Goal: Transaction & Acquisition: Purchase product/service

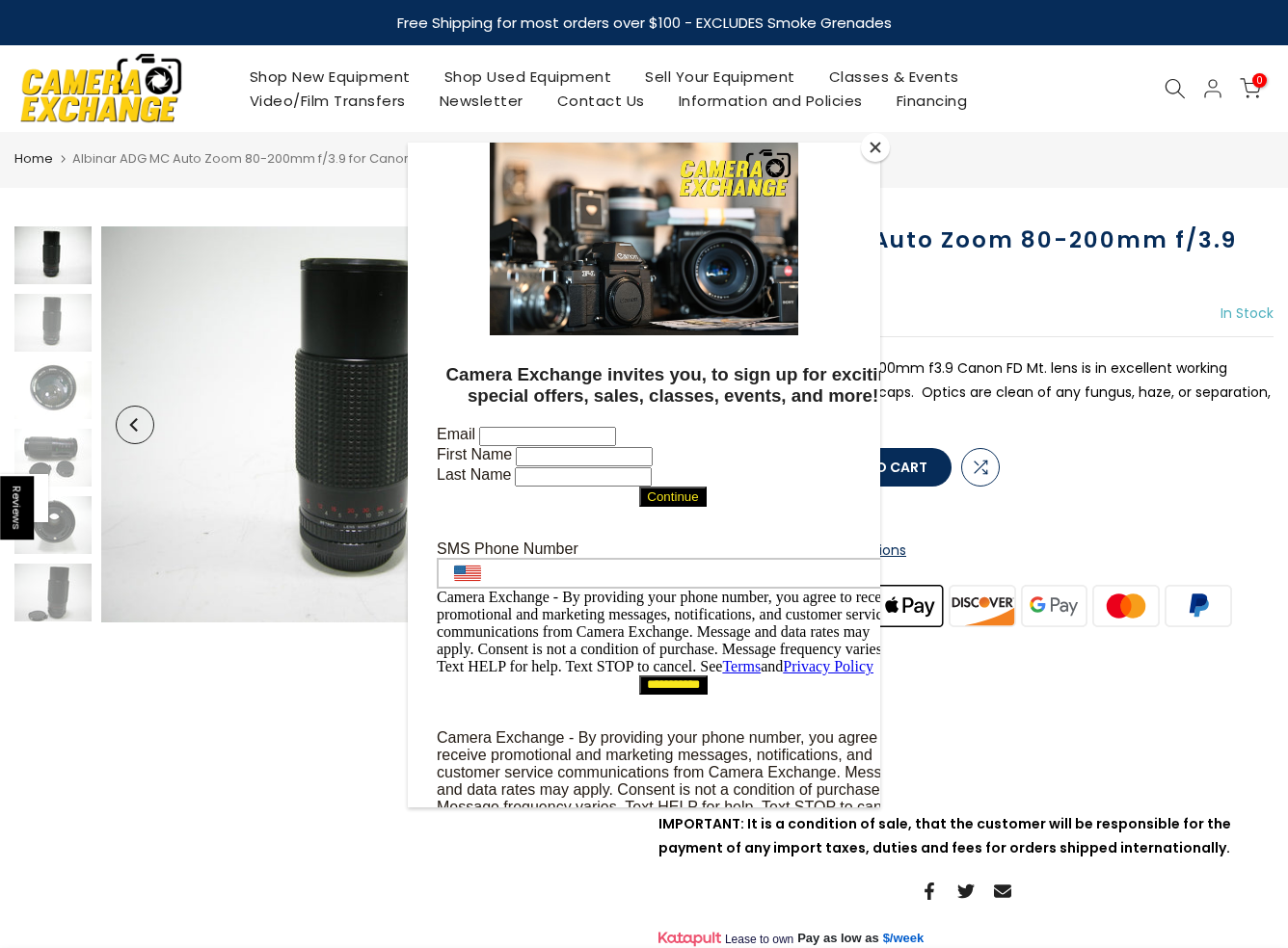
click at [883, 142] on button "Close" at bounding box center [876, 148] width 29 height 29
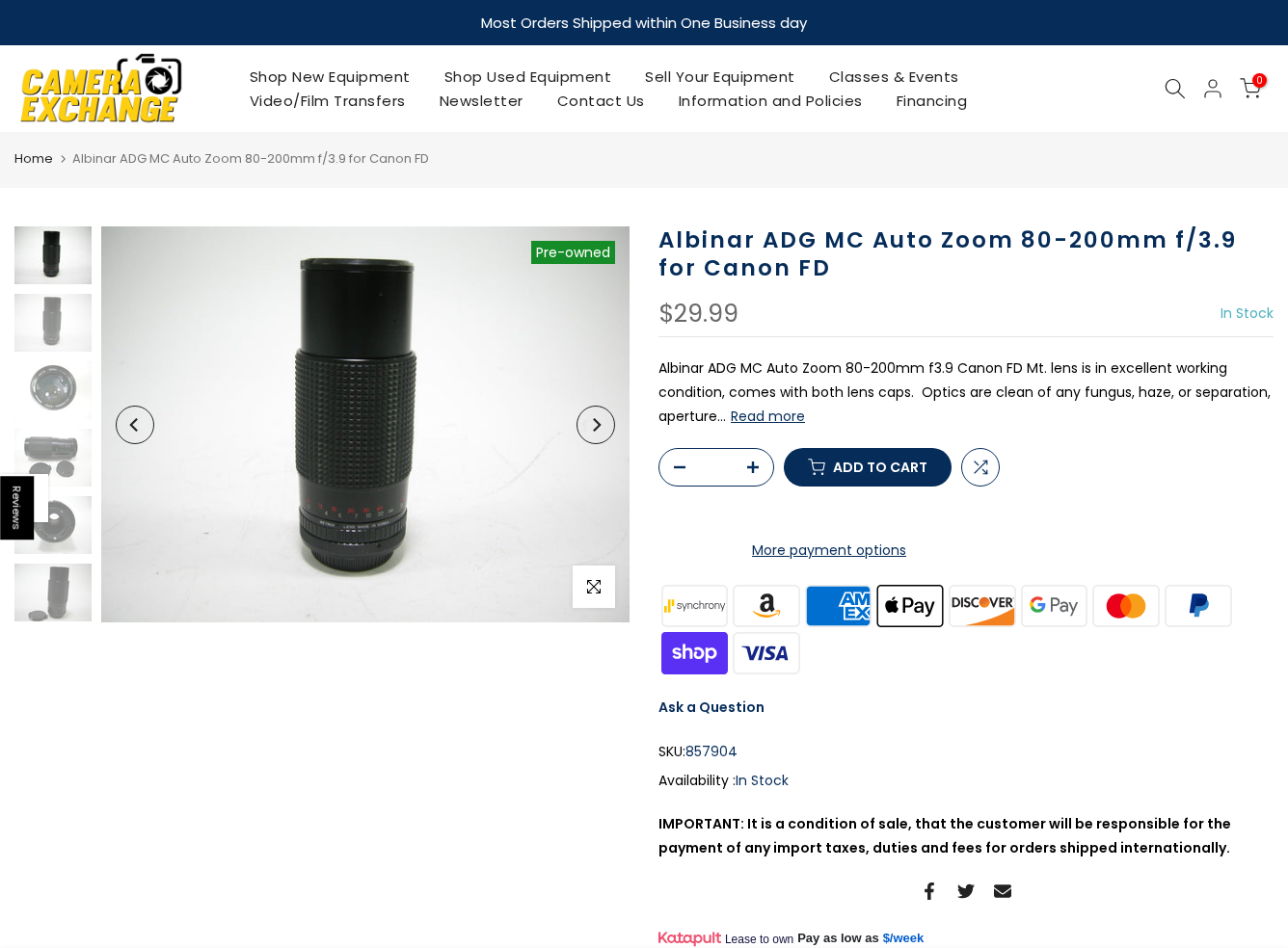
click at [57, 263] on img at bounding box center [53, 255] width 77 height 57
click at [69, 301] on img at bounding box center [53, 322] width 77 height 57
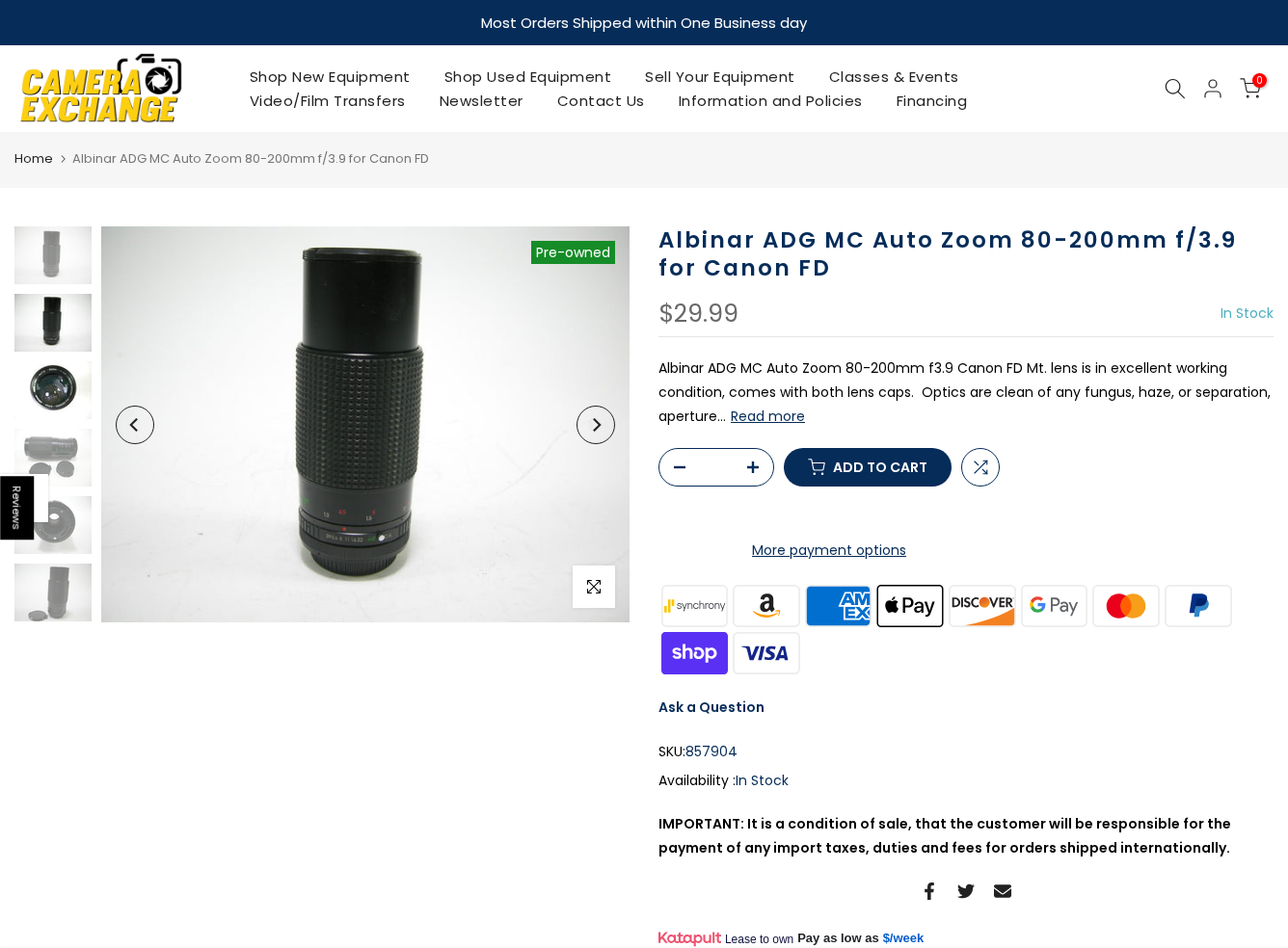
click at [51, 397] on img at bounding box center [53, 390] width 77 height 57
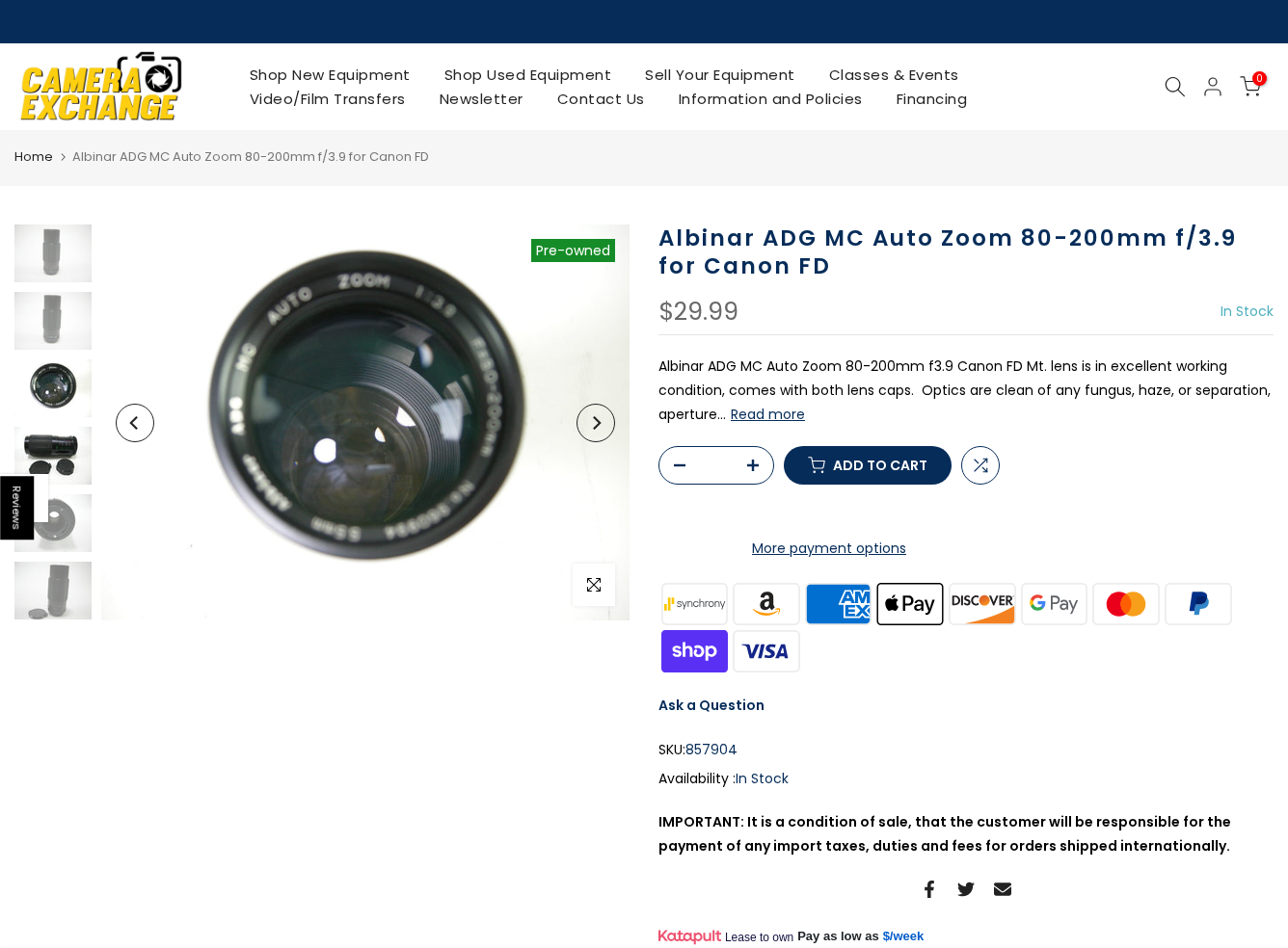
click at [60, 478] on img at bounding box center [53, 455] width 77 height 57
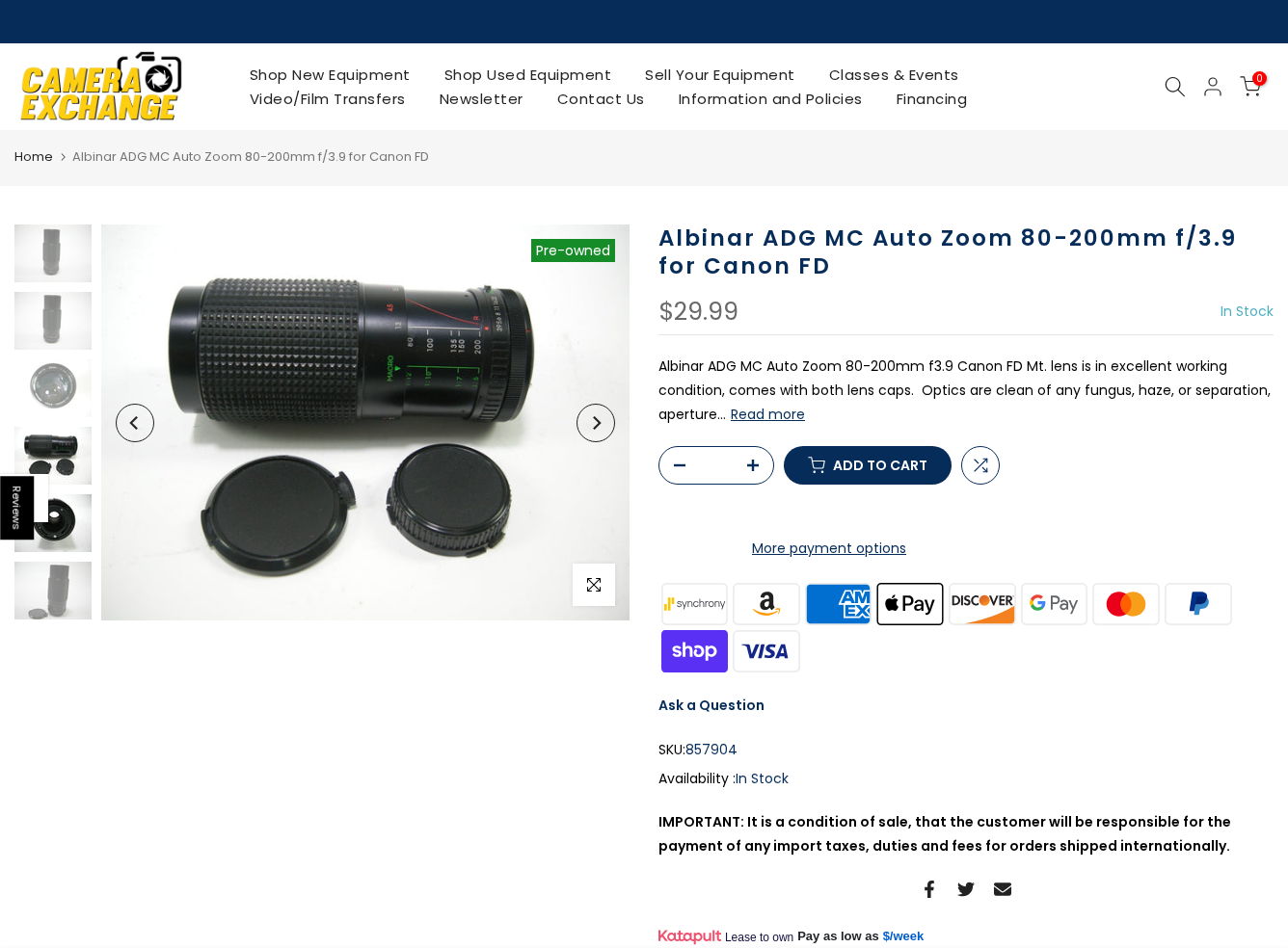
click at [71, 525] on img at bounding box center [53, 523] width 77 height 57
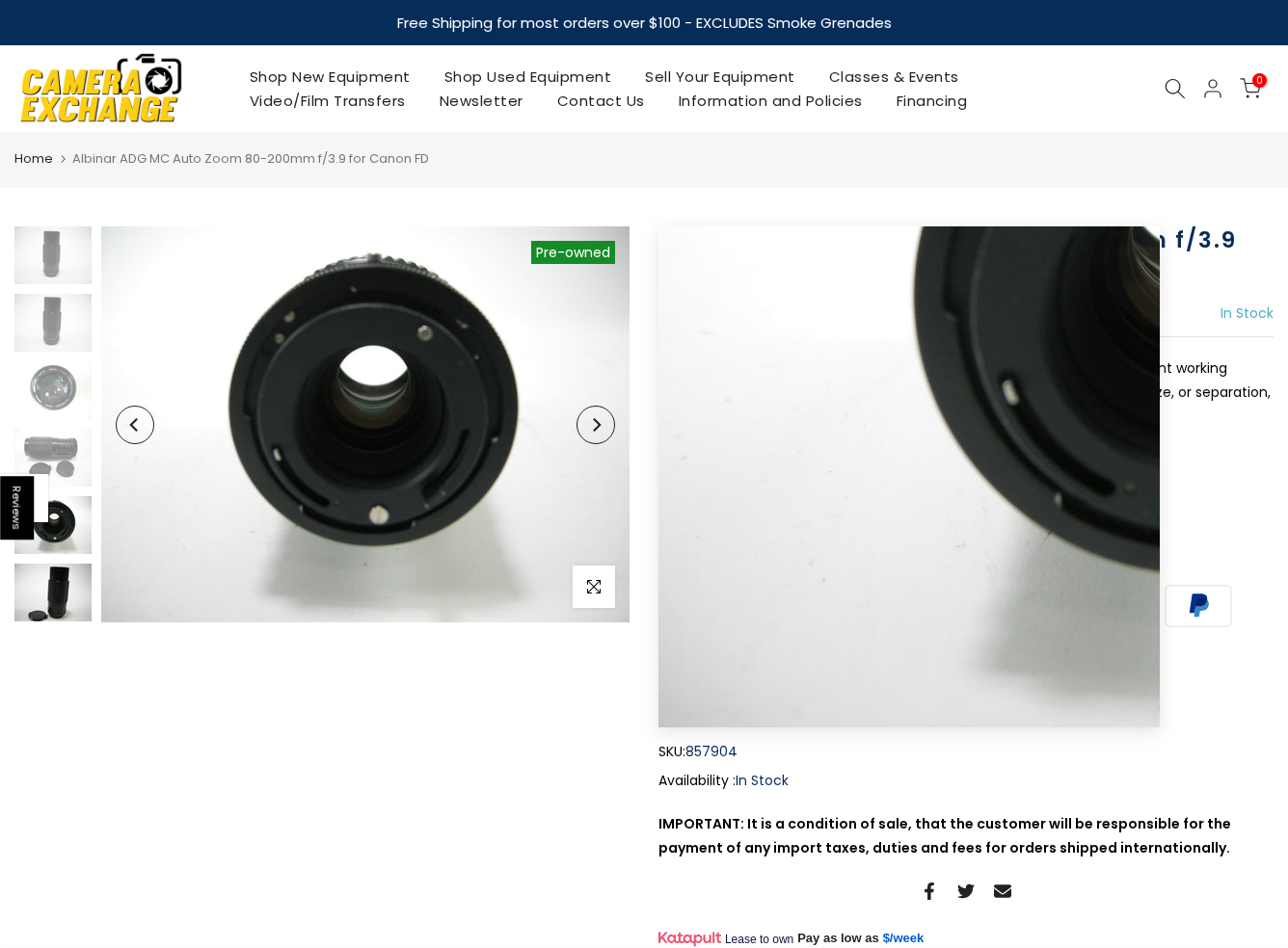
click at [57, 593] on img at bounding box center [53, 592] width 77 height 57
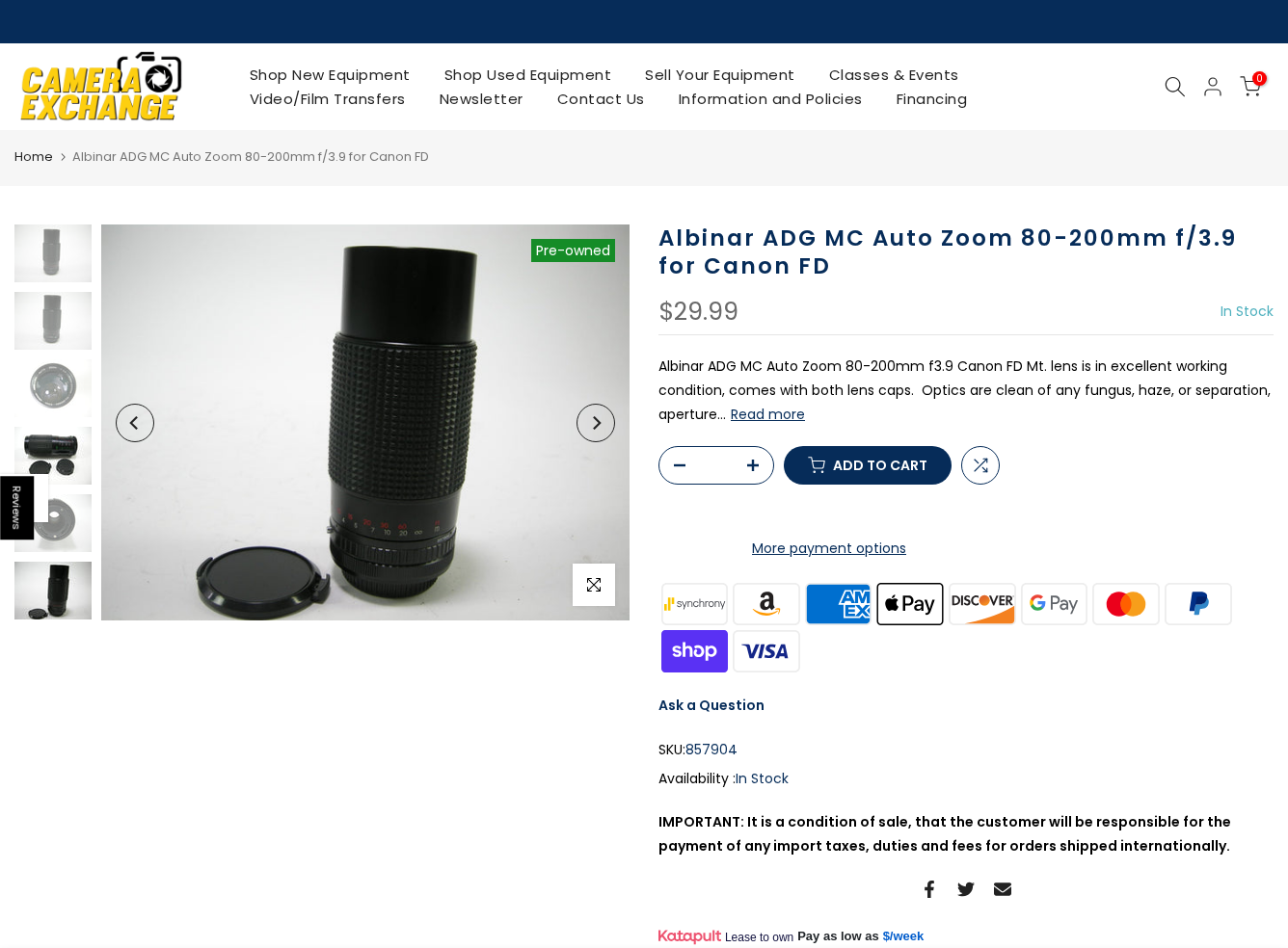
click at [49, 446] on img at bounding box center [53, 455] width 77 height 57
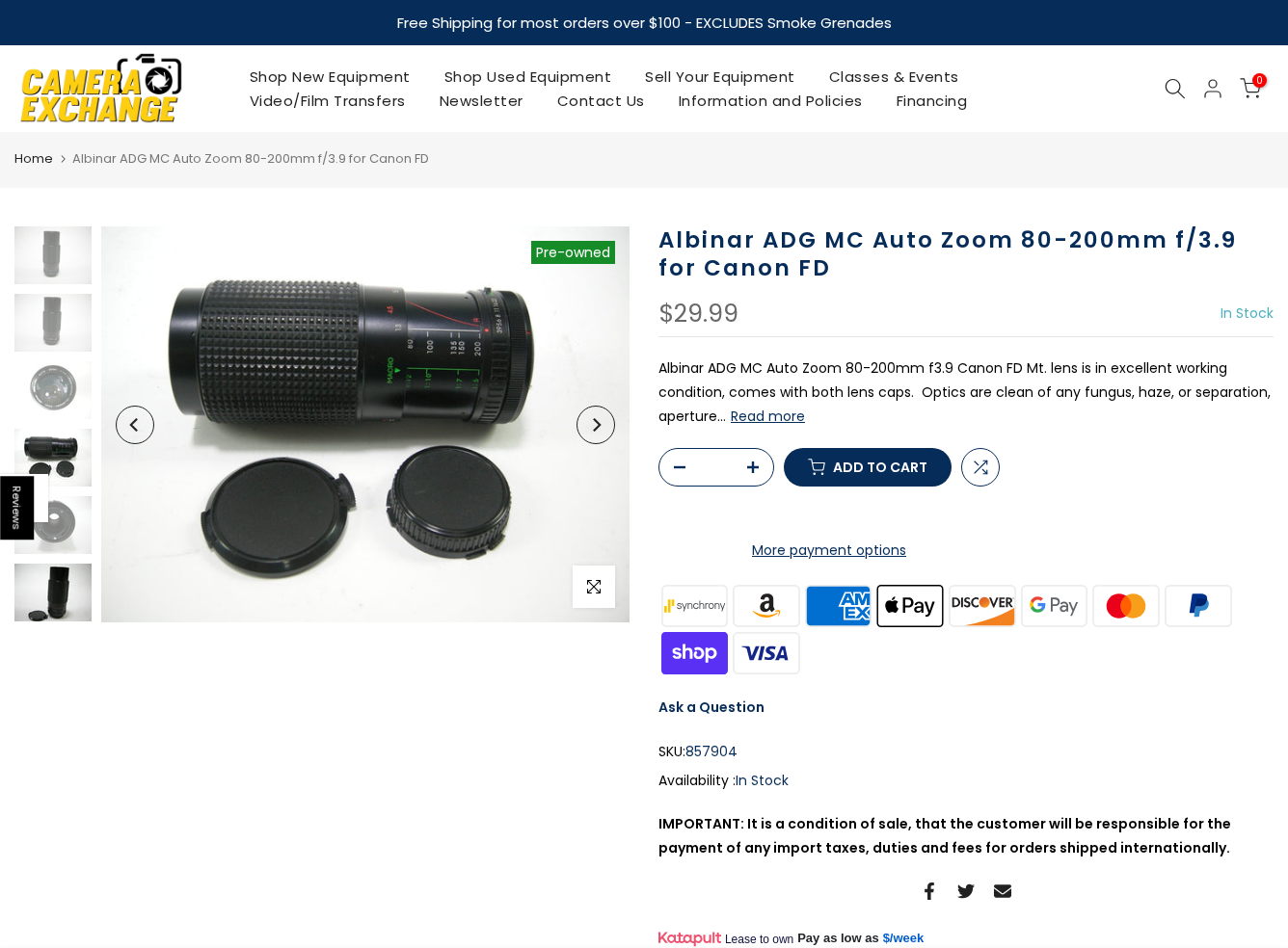
click at [68, 579] on img at bounding box center [53, 592] width 77 height 57
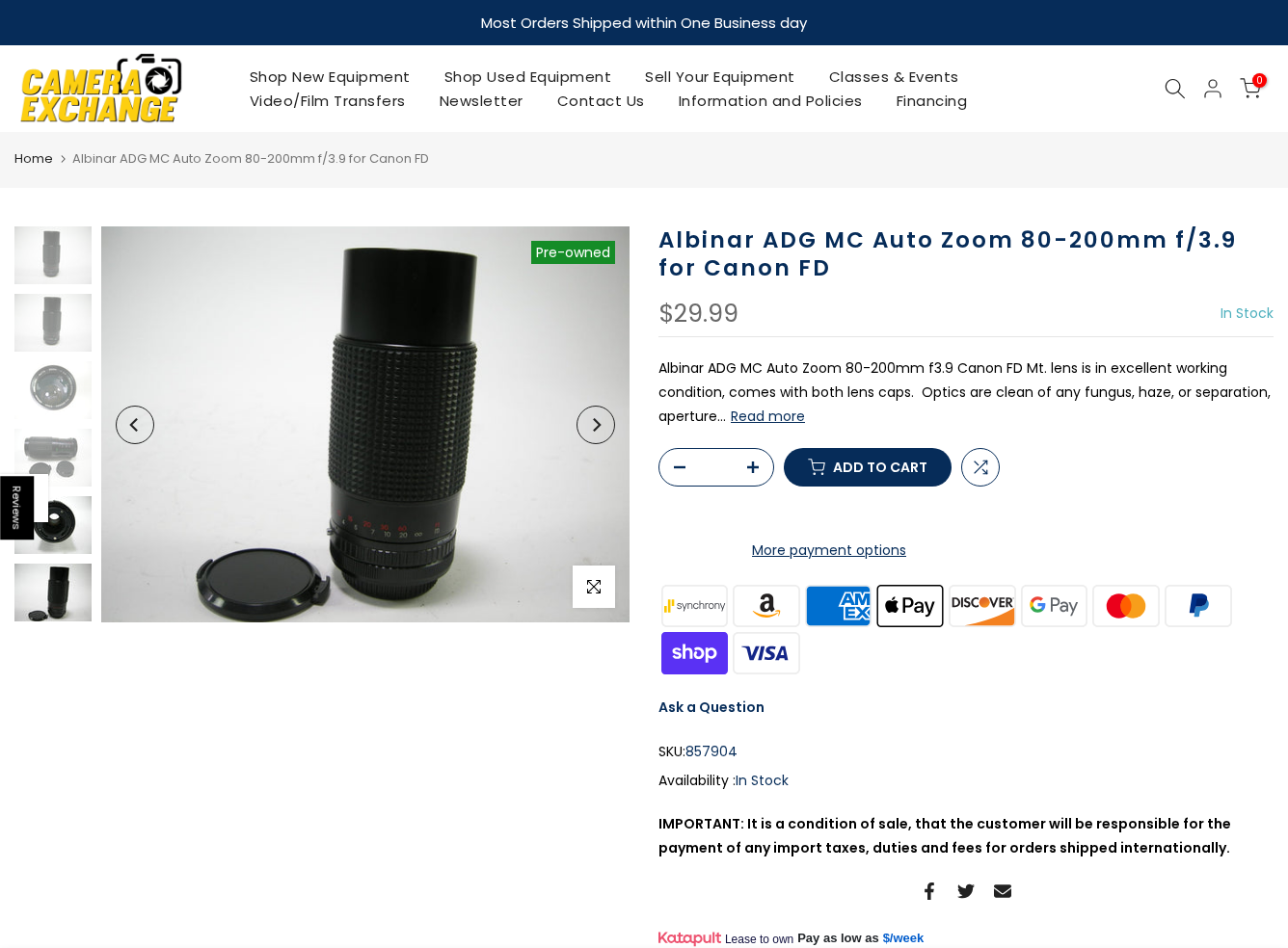
click at [64, 522] on img at bounding box center [53, 524] width 77 height 57
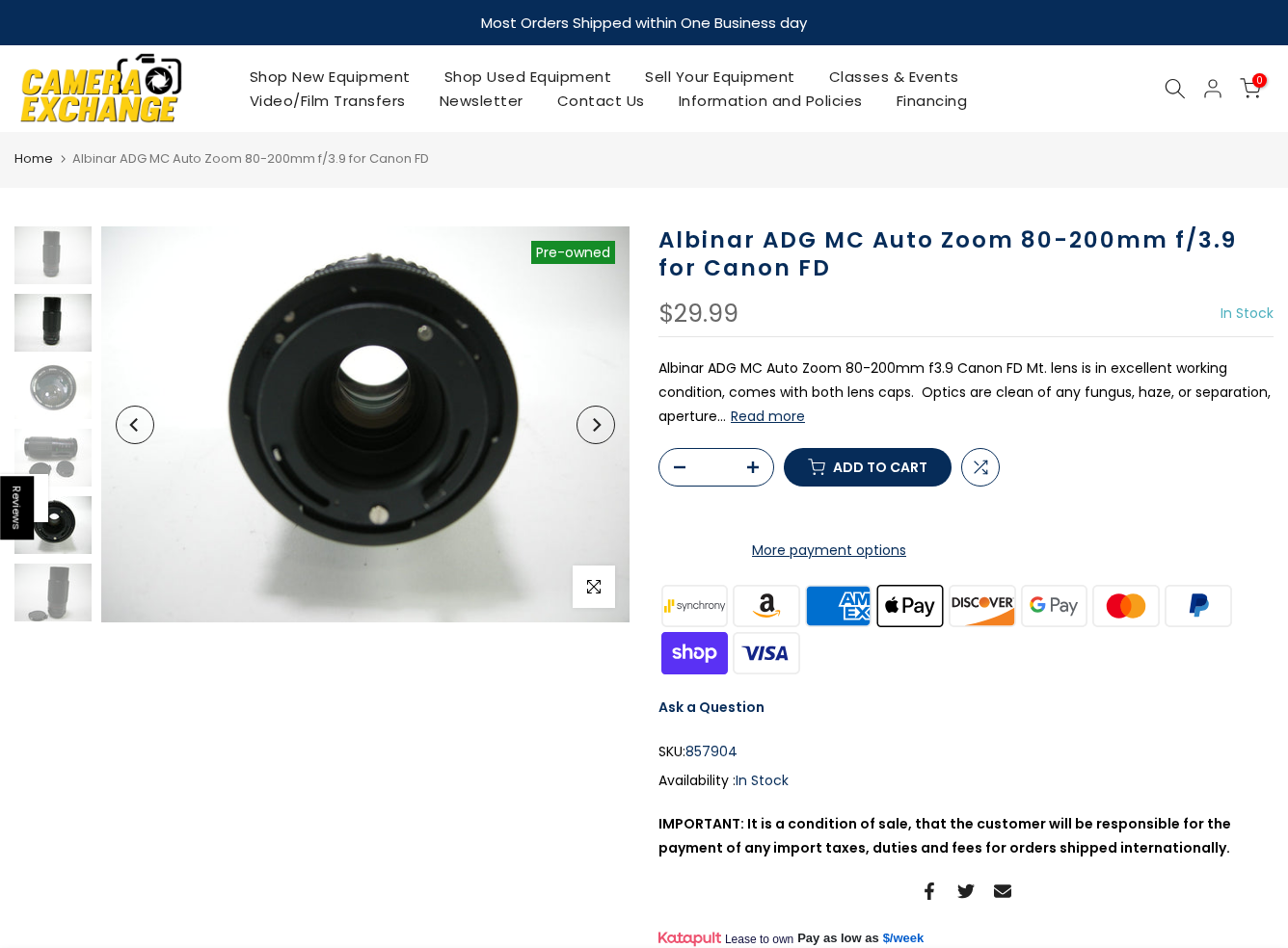
click at [49, 325] on img at bounding box center [53, 322] width 77 height 57
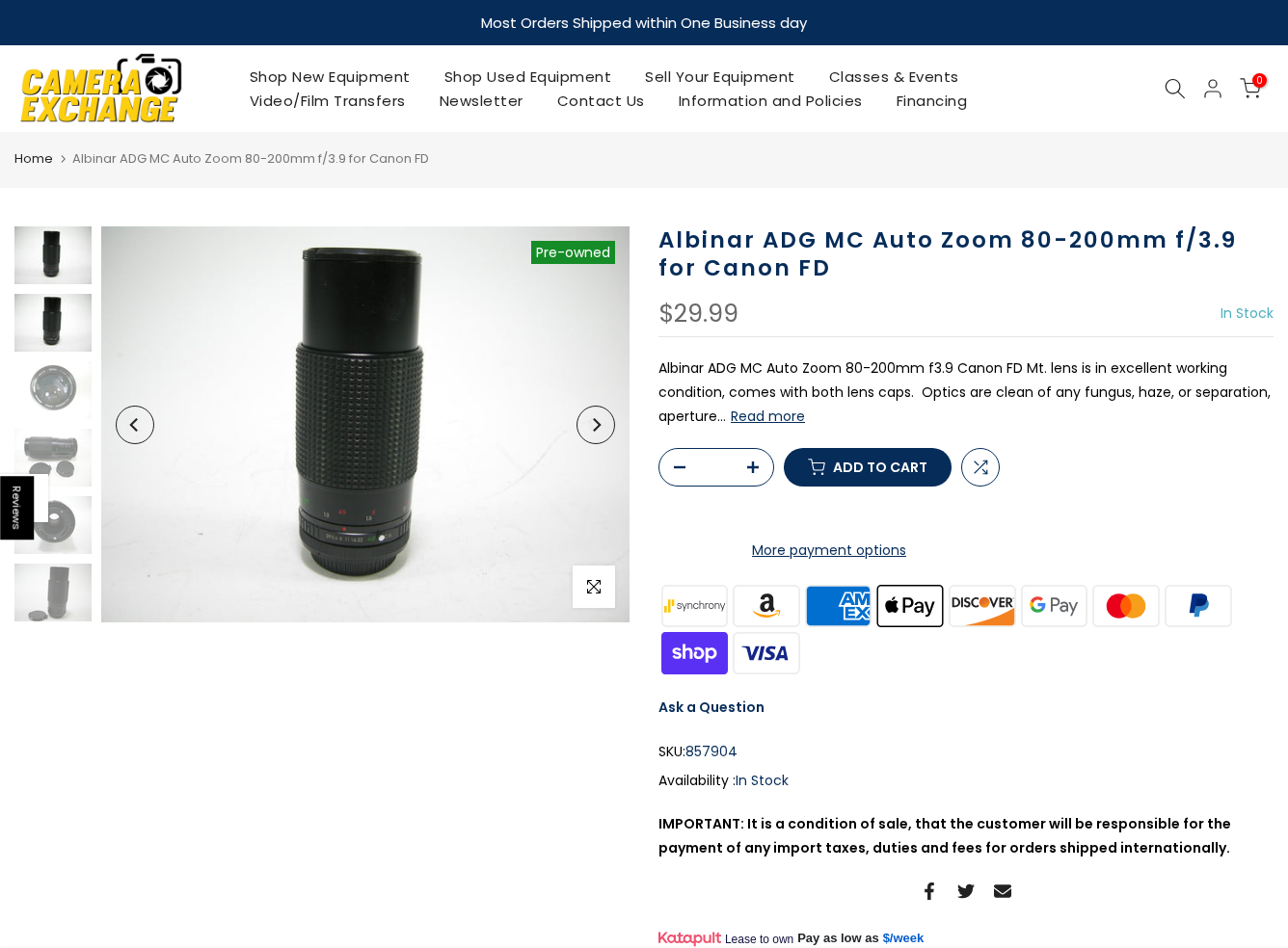
click at [54, 264] on img at bounding box center [53, 255] width 77 height 57
